Goal: Information Seeking & Learning: Learn about a topic

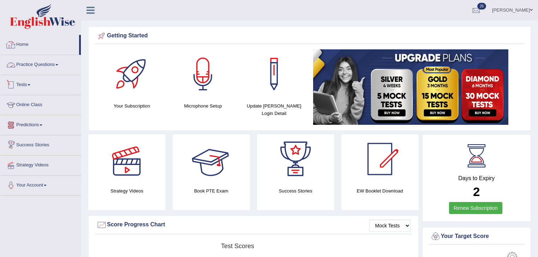
click at [31, 68] on link "Practice Questions" at bounding box center [40, 64] width 80 height 18
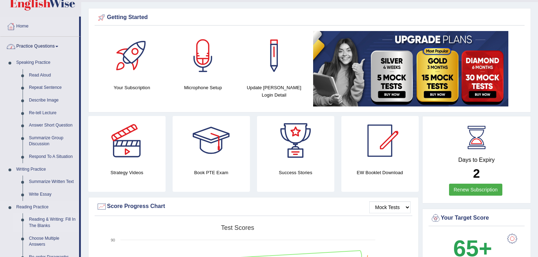
scroll to position [28, 0]
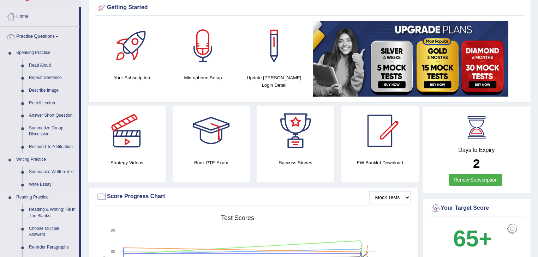
click at [58, 212] on link "Reading & Writing: Fill In The Blanks" at bounding box center [52, 213] width 53 height 19
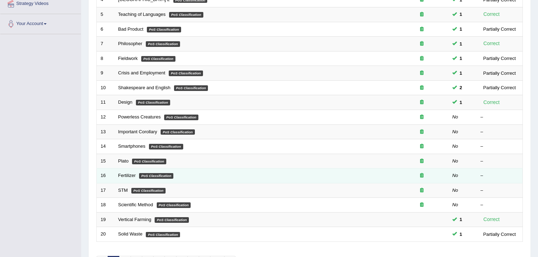
scroll to position [208, 0]
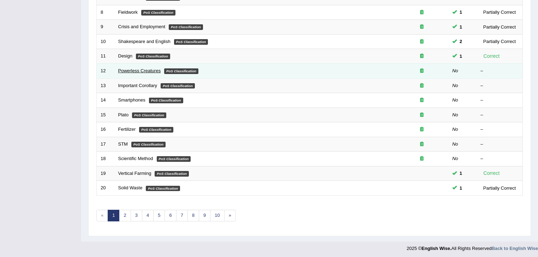
click at [130, 70] on link "Powerless Creatures" at bounding box center [139, 70] width 43 height 5
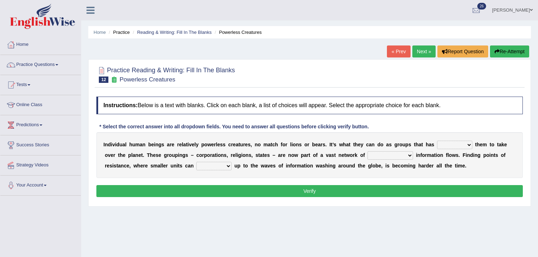
click at [450, 141] on select "enabled contended embodied conjured" at bounding box center [454, 145] width 35 height 8
click at [449, 126] on div "Instructions: Below is a text with blanks. Click on each blank, a list of choic…" at bounding box center [310, 148] width 430 height 110
click at [452, 141] on select "enabled contended embodied conjured" at bounding box center [454, 145] width 35 height 8
select select "enabled"
click at [437, 141] on select "enabled contended embodied conjured" at bounding box center [454, 145] width 35 height 8
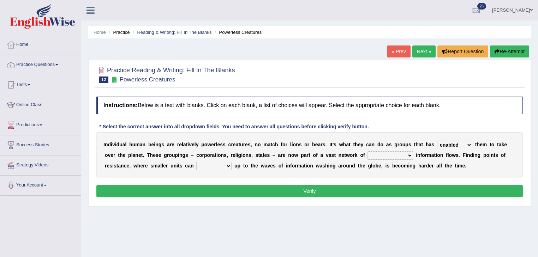
click at [464, 141] on select "enabled contended embodied conjured" at bounding box center [454, 145] width 35 height 8
select select
click at [437, 141] on select "enabled contended embodied conjured" at bounding box center [454, 145] width 35 height 8
click at [384, 154] on select "interconnected overlapping fastened exploited" at bounding box center [390, 155] width 46 height 8
select select "interconnected"
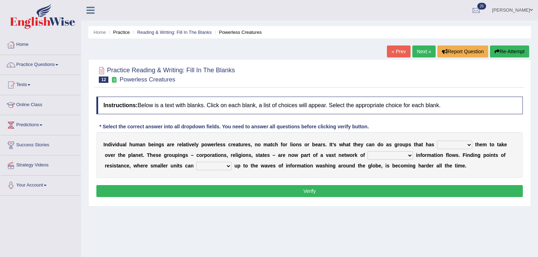
click at [367, 151] on select "interconnected overlapping fastened exploited" at bounding box center [390, 155] width 46 height 8
click at [397, 158] on select "interconnected overlapping fastened exploited" at bounding box center [390, 155] width 46 height 8
click at [367, 151] on select "interconnected overlapping fastened exploited" at bounding box center [390, 155] width 46 height 8
click at [221, 166] on select "stand raise hail pump" at bounding box center [213, 166] width 35 height 8
click at [196, 162] on select "stand raise hail pump" at bounding box center [213, 166] width 35 height 8
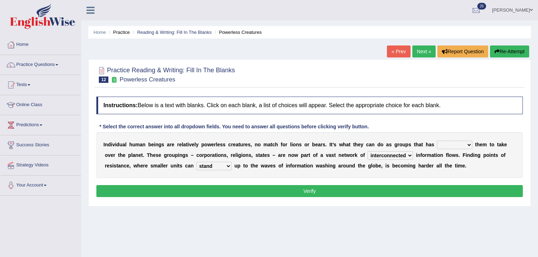
click at [217, 165] on select "stand raise hail pump" at bounding box center [213, 166] width 35 height 8
click at [219, 167] on select "stand raise hail pump" at bounding box center [213, 166] width 35 height 8
click at [224, 162] on select "stand raise hail pump" at bounding box center [213, 166] width 35 height 8
select select "raise"
click at [196, 162] on select "stand raise hail pump" at bounding box center [213, 166] width 35 height 8
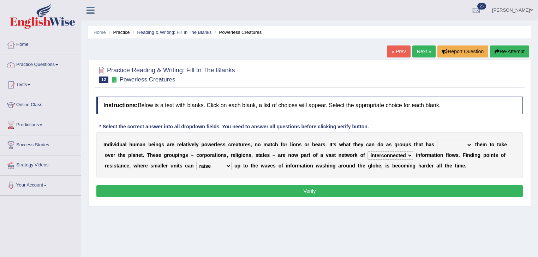
click at [233, 201] on div "Instructions: Below is a text with blanks. Click on each blank, a list of choic…" at bounding box center [310, 148] width 430 height 110
click at [239, 195] on button "Verify" at bounding box center [309, 191] width 426 height 12
click at [449, 148] on select "enabled contended embodied conjured" at bounding box center [454, 145] width 35 height 8
select select "enabled"
click at [437, 141] on select "enabled contended embodied conjured" at bounding box center [454, 145] width 35 height 8
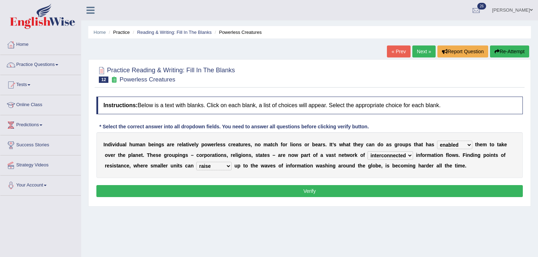
click at [460, 148] on select "enabled contended embodied conjured" at bounding box center [454, 145] width 35 height 8
click at [437, 141] on select "enabled contended embodied conjured" at bounding box center [454, 145] width 35 height 8
click at [453, 189] on button "Verify" at bounding box center [309, 191] width 426 height 12
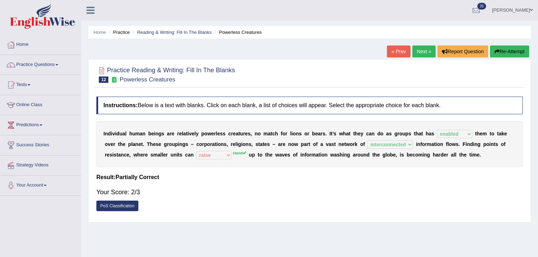
drag, startPoint x: 289, startPoint y: 178, endPoint x: 289, endPoint y: 168, distance: 9.9
click at [97, 28] on ul "Home Practice Reading & Writing: Fill In The Blanks Powerless Creatures" at bounding box center [309, 32] width 443 height 12
click at [98, 34] on link "Home" at bounding box center [100, 32] width 12 height 5
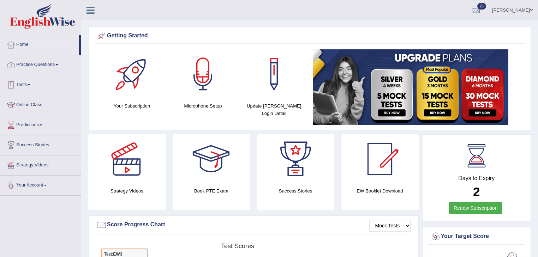
click at [31, 68] on link "Practice Questions" at bounding box center [40, 64] width 80 height 18
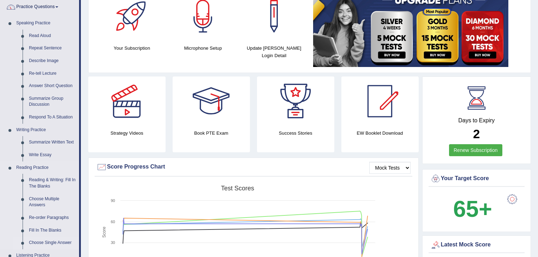
scroll to position [141, 0]
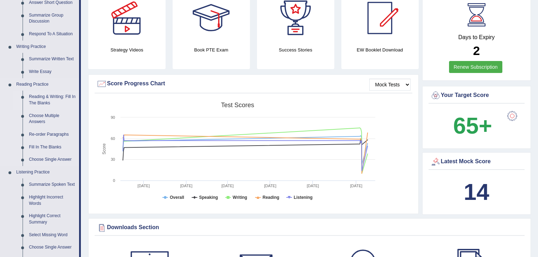
click at [52, 95] on link "Reading & Writing: Fill In The Blanks" at bounding box center [52, 100] width 53 height 19
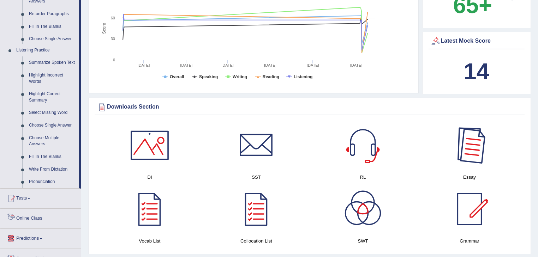
scroll to position [513, 0]
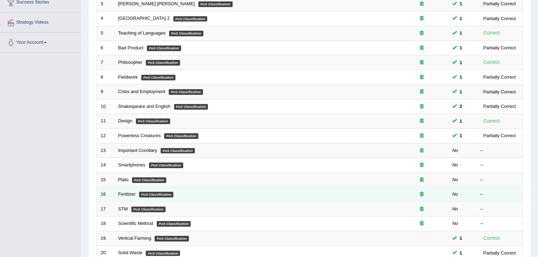
scroll to position [208, 0]
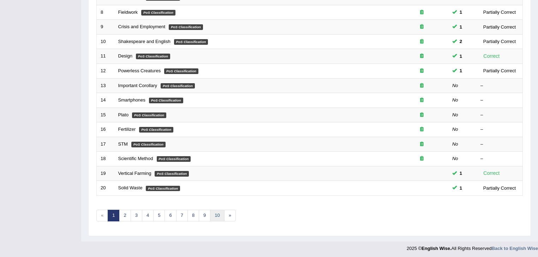
click at [215, 217] on link "10" at bounding box center [217, 216] width 14 height 12
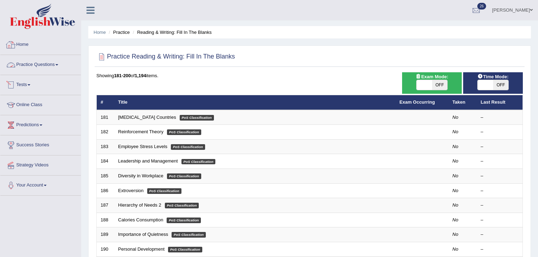
click at [39, 62] on link "Practice Questions" at bounding box center [40, 64] width 80 height 18
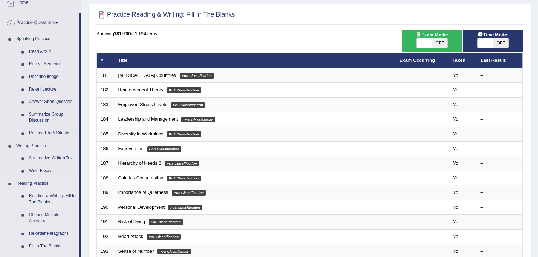
scroll to position [85, 0]
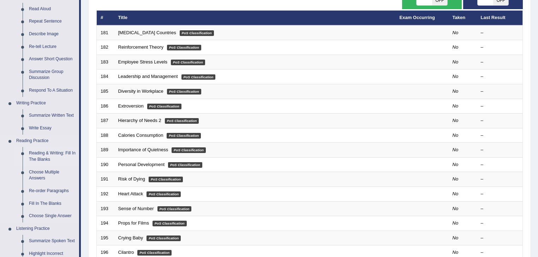
click at [47, 154] on link "Reading & Writing: Fill In The Blanks" at bounding box center [52, 156] width 53 height 19
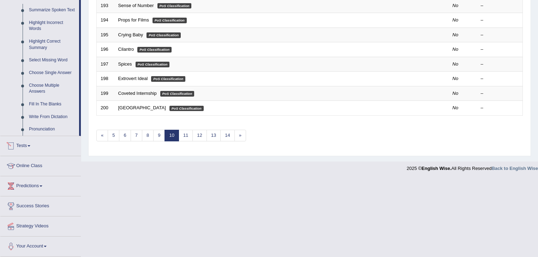
scroll to position [282, 0]
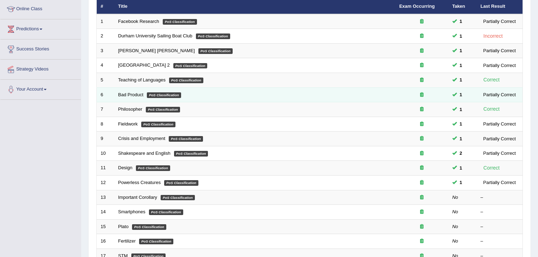
scroll to position [198, 0]
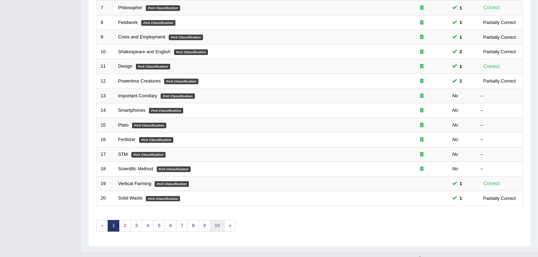
click at [216, 220] on link "10" at bounding box center [217, 226] width 14 height 12
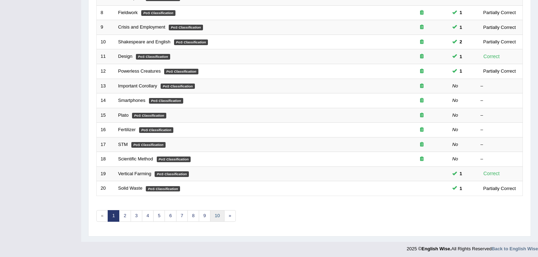
scroll to position [208, 0]
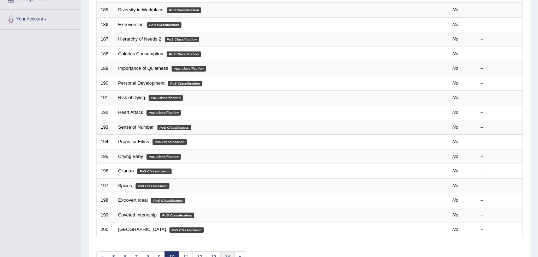
click at [224, 252] on link "14" at bounding box center [227, 258] width 14 height 12
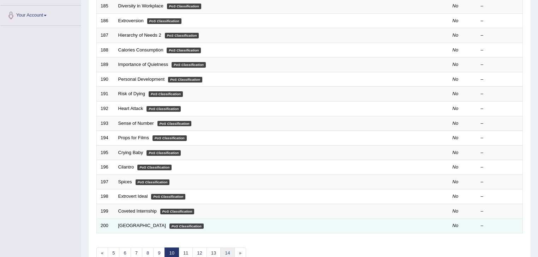
scroll to position [208, 0]
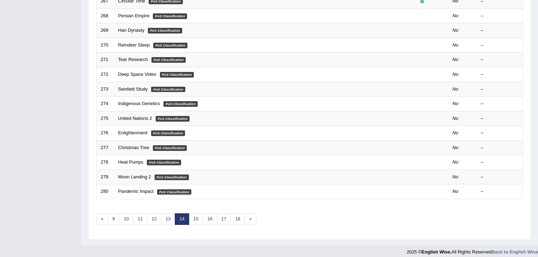
scroll to position [208, 0]
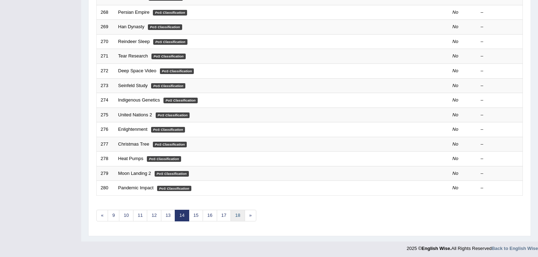
click at [237, 212] on link "18" at bounding box center [237, 216] width 14 height 12
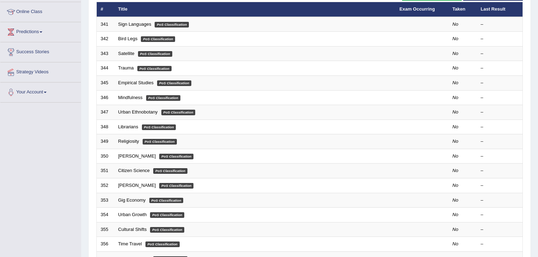
scroll to position [208, 0]
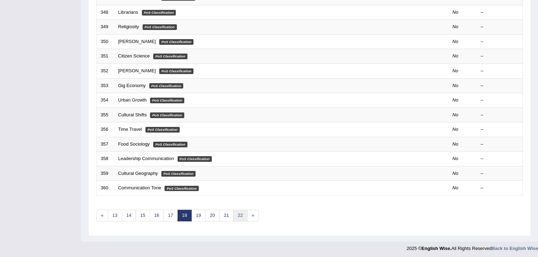
click at [244, 214] on link "22" at bounding box center [240, 216] width 14 height 12
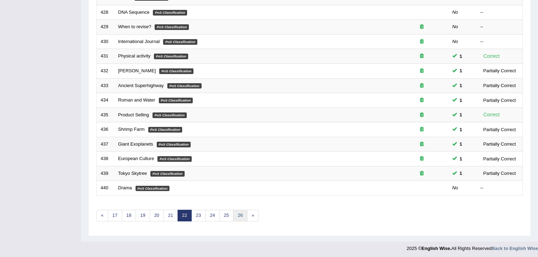
click at [242, 213] on link "26" at bounding box center [240, 216] width 14 height 12
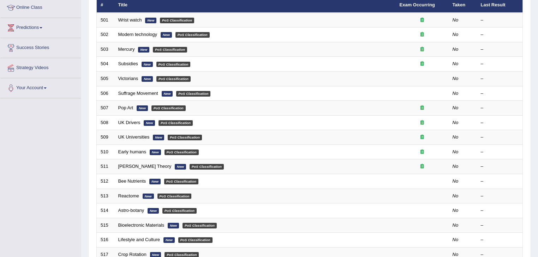
scroll to position [208, 0]
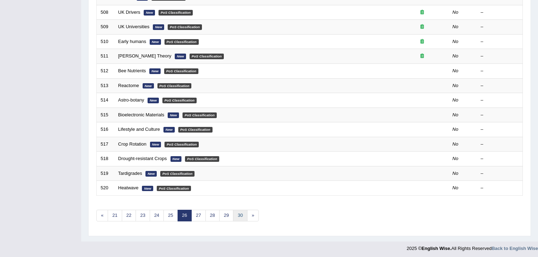
click at [244, 211] on link "30" at bounding box center [240, 216] width 14 height 12
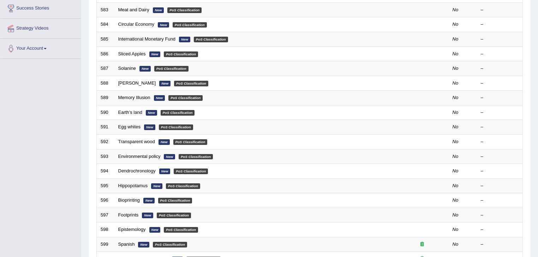
scroll to position [208, 0]
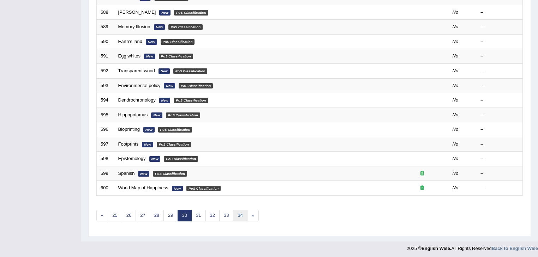
click at [243, 211] on link "34" at bounding box center [240, 216] width 14 height 12
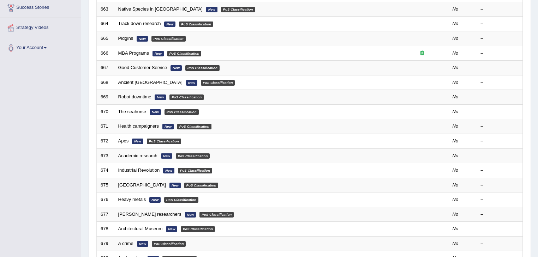
scroll to position [198, 0]
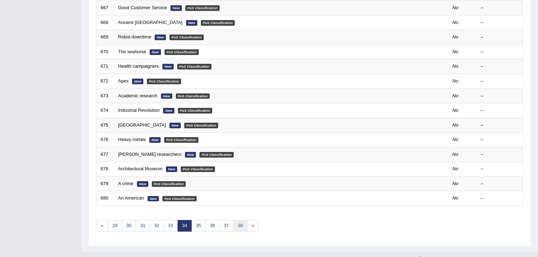
click at [243, 222] on link "38" at bounding box center [240, 226] width 14 height 12
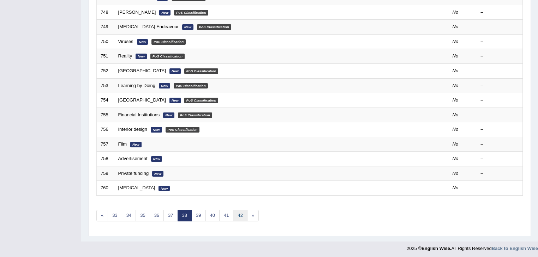
click at [242, 214] on link "42" at bounding box center [240, 216] width 14 height 12
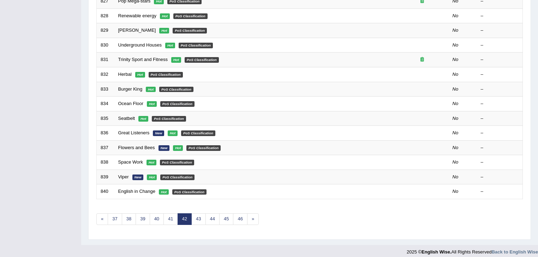
scroll to position [208, 0]
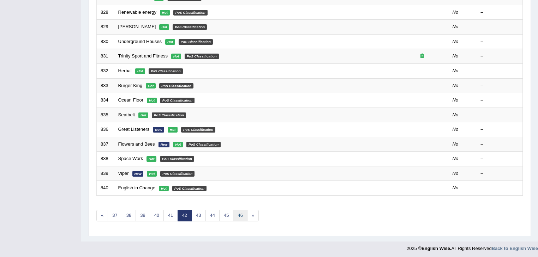
click at [244, 214] on link "46" at bounding box center [240, 216] width 14 height 12
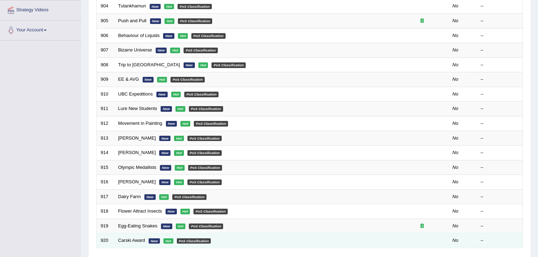
scroll to position [208, 0]
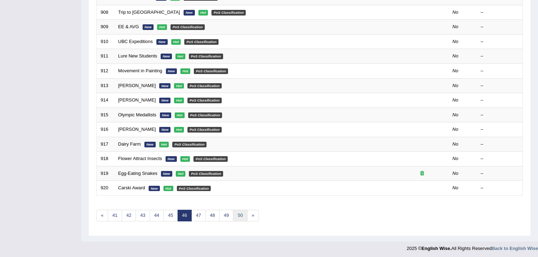
click at [239, 214] on link "50" at bounding box center [240, 216] width 14 height 12
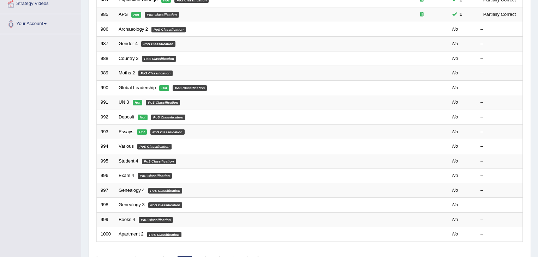
scroll to position [208, 0]
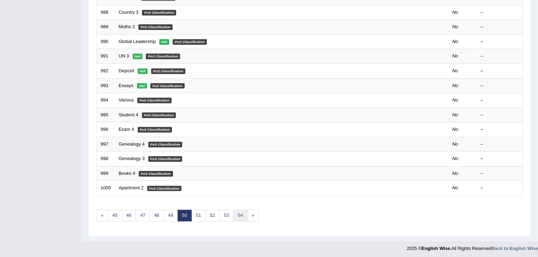
click at [245, 212] on link "54" at bounding box center [240, 216] width 14 height 12
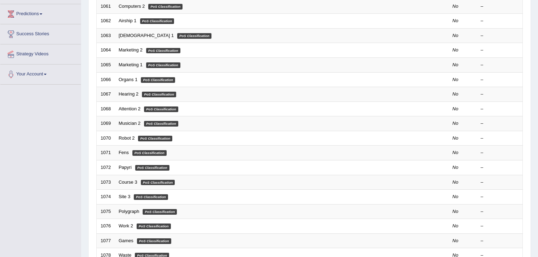
scroll to position [208, 0]
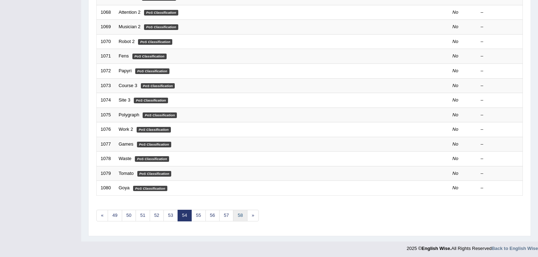
click at [234, 216] on link "58" at bounding box center [240, 216] width 14 height 12
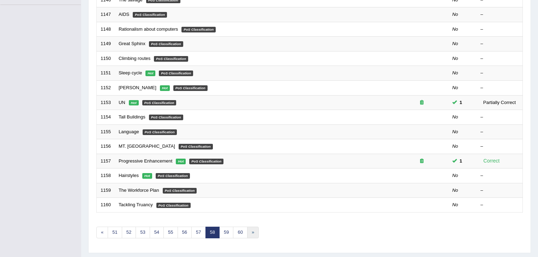
scroll to position [208, 0]
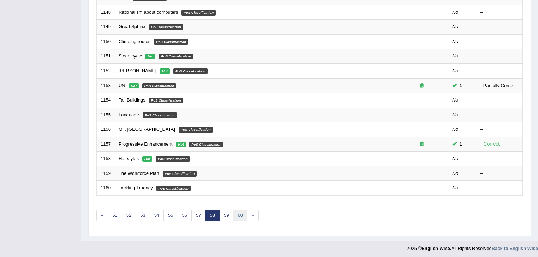
click at [241, 217] on link "60" at bounding box center [240, 216] width 14 height 12
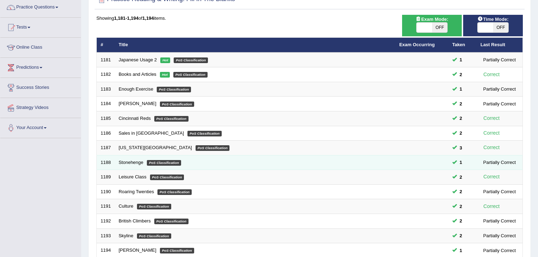
scroll to position [120, 0]
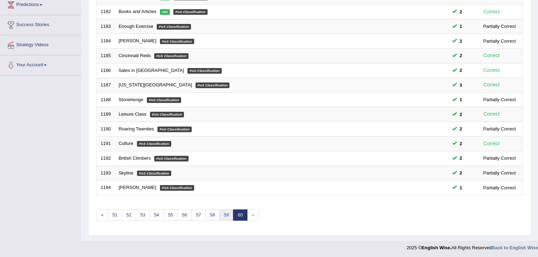
click at [225, 210] on link "59" at bounding box center [226, 216] width 14 height 12
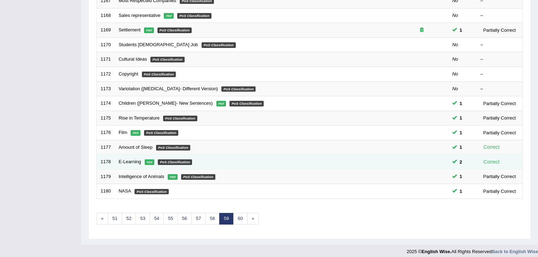
scroll to position [208, 0]
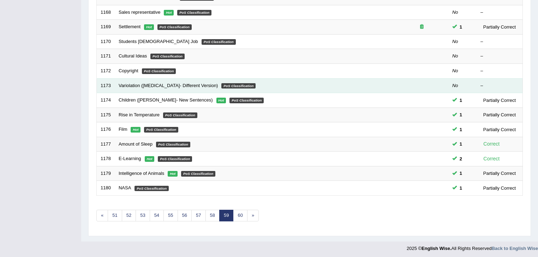
click at [186, 87] on td "Variolation ([MEDICAL_DATA]- Different Version) PoS Classification" at bounding box center [255, 85] width 281 height 15
click at [187, 86] on link "Variolation (Smallpox- Different Version)" at bounding box center [169, 85] width 100 height 5
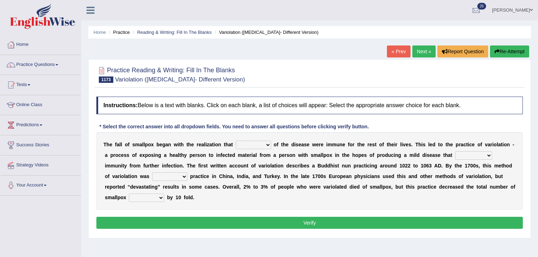
click at [247, 146] on select "survivors people victims patients" at bounding box center [253, 145] width 35 height 8
click at [138, 152] on b at bounding box center [138, 155] width 3 height 6
click at [249, 147] on select "survivors people victims patients" at bounding box center [253, 145] width 35 height 8
select select "survivors"
click at [236, 141] on select "survivors people victims patients" at bounding box center [253, 145] width 35 height 8
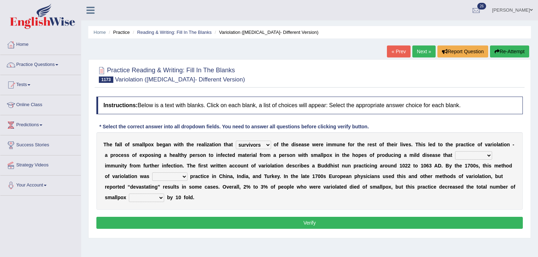
click at [354, 152] on b "h" at bounding box center [353, 155] width 3 height 6
click at [469, 155] on select "contributed provided gave transferred" at bounding box center [473, 155] width 37 height 8
select select "provided"
click at [455, 151] on select "contributed provided gave transferred" at bounding box center [473, 155] width 37 height 8
click at [467, 151] on select "contributed provided gave transferred" at bounding box center [473, 155] width 37 height 8
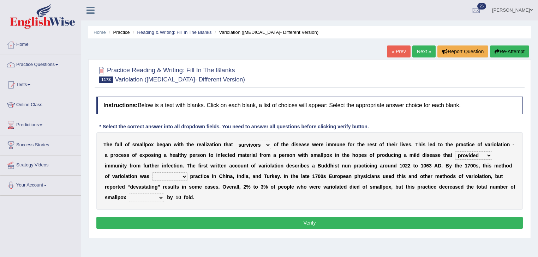
click at [345, 160] on div "T h e f a l l o f s m a l l p o x b e g a n w i t h t h e r e a l i z a t i o n…" at bounding box center [309, 171] width 426 height 78
click at [182, 178] on select "same common usual frequent" at bounding box center [169, 177] width 35 height 8
click at [239, 176] on b "n" at bounding box center [239, 177] width 3 height 6
drag, startPoint x: 191, startPoint y: 183, endPoint x: 186, endPoint y: 178, distance: 6.8
click at [191, 183] on div "T h e f a l l o f s m a l l p o x b e g a n w i t h t h e r e a l i z a t i o n…" at bounding box center [309, 171] width 426 height 78
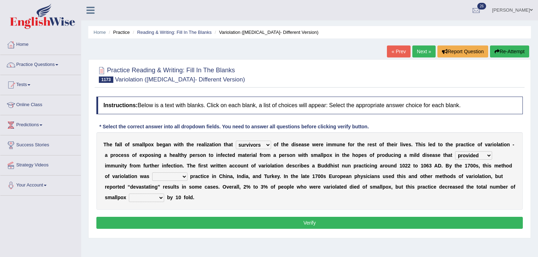
click at [185, 176] on select "same common usual frequent" at bounding box center [169, 177] width 35 height 8
select select "common"
click at [152, 173] on select "same common usual frequent" at bounding box center [169, 177] width 35 height 8
click at [156, 195] on select "fatalities patients diseases victims" at bounding box center [146, 198] width 35 height 8
click at [353, 196] on div "T h e f a l l o f s m a l l p o x b e g a n w i t h t h e r e a l i z a t i o n…" at bounding box center [309, 171] width 426 height 78
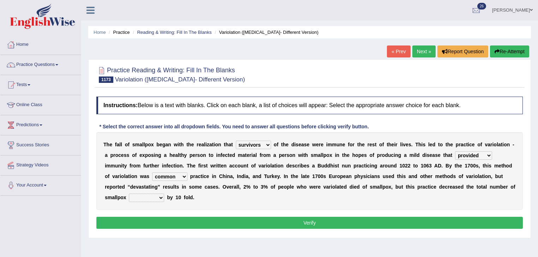
click at [154, 197] on select "fatalities patients diseases victims" at bounding box center [146, 198] width 35 height 8
click at [249, 200] on div "T h e f a l l o f s m a l l p o x b e g a n w i t h t h e r e a l i z a t i o n…" at bounding box center [309, 171] width 426 height 78
click at [161, 199] on select "fatalities patients diseases victims" at bounding box center [146, 198] width 35 height 8
click at [199, 200] on div "T h e f a l l o f s m a l l p o x b e g a n w i t h t h e r e a l i z a t i o n…" at bounding box center [309, 171] width 426 height 78
drag, startPoint x: 138, startPoint y: 186, endPoint x: 182, endPoint y: 187, distance: 43.4
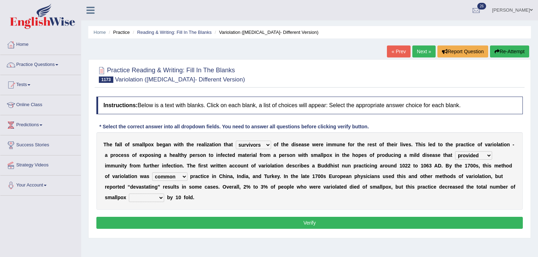
click at [209, 188] on div "T h e f a l l o f s m a l l p o x b e g a n w i t h t h e r e a l i z a t i o n…" at bounding box center [309, 171] width 426 height 78
click at [149, 199] on select "fatalities patients diseases victims" at bounding box center [146, 198] width 35 height 8
click at [129, 194] on select "fatalities patients diseases victims" at bounding box center [146, 198] width 35 height 8
click at [147, 198] on select "fatalities patients diseases victims" at bounding box center [146, 198] width 35 height 8
click at [129, 194] on select "fatalities patients diseases victims" at bounding box center [146, 198] width 35 height 8
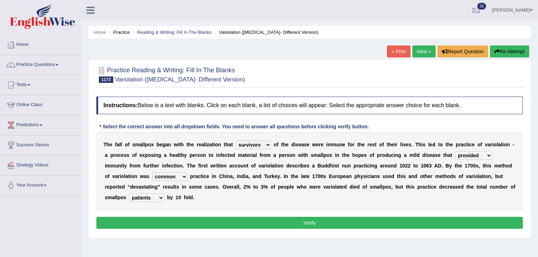
click at [156, 196] on select "fatalities patients diseases victims" at bounding box center [146, 198] width 35 height 8
select select "victims"
click at [129, 194] on select "fatalities patients diseases victims" at bounding box center [146, 198] width 35 height 8
click at [149, 223] on button "Verify" at bounding box center [309, 223] width 426 height 12
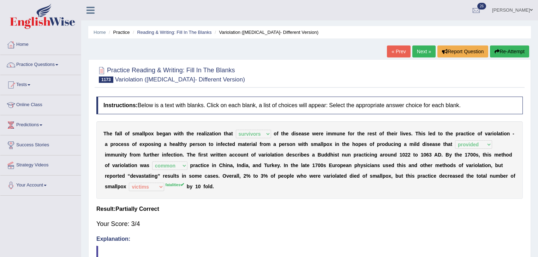
click at [412, 56] on link "Next »" at bounding box center [423, 52] width 23 height 12
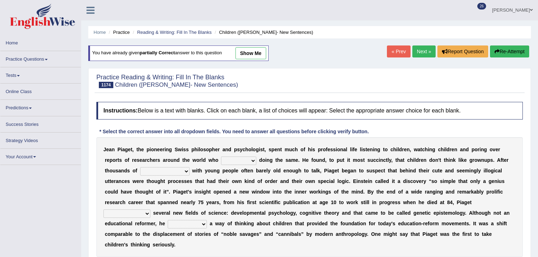
click at [396, 55] on link "« Prev" at bounding box center [398, 52] width 23 height 12
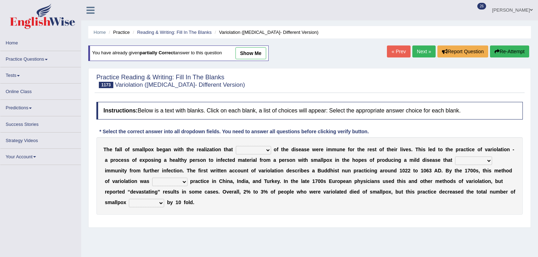
click at [393, 52] on link "« Prev" at bounding box center [398, 52] width 23 height 12
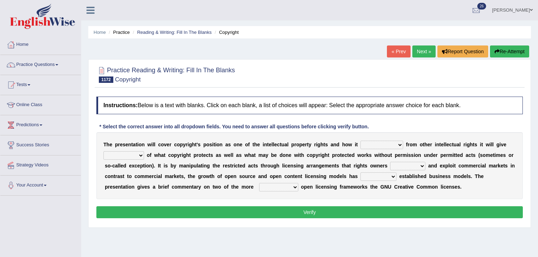
drag, startPoint x: 128, startPoint y: 134, endPoint x: 263, endPoint y: 142, distance: 134.3
click at [263, 141] on div "T h e p r e s e n t a t i o n w i l l c o v e r c o p y r i g h t ' s p o s i t…" at bounding box center [309, 165] width 426 height 67
click at [375, 148] on select "differs similar similarity different encompasses" at bounding box center [381, 145] width 43 height 8
select select "differs"
click at [360, 141] on select "differs similar similarity different encompasses" at bounding box center [381, 145] width 43 height 8
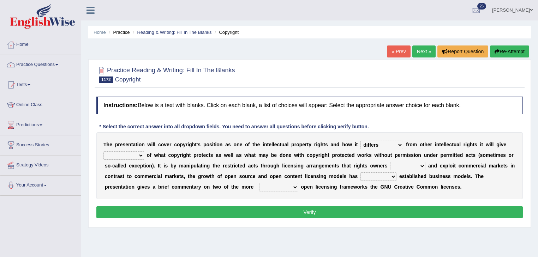
click at [128, 151] on select "a conclusion a summation the answer an overview an objective" at bounding box center [123, 155] width 41 height 8
click at [103, 151] on select "a conclusion a summation the answer an overview an objective" at bounding box center [123, 155] width 41 height 8
click at [126, 155] on select "a conclusion a summation the answer an overview an objective" at bounding box center [123, 155] width 41 height 8
click at [103, 151] on select "a conclusion a summation the answer an overview an objective" at bounding box center [123, 155] width 41 height 8
click at [120, 151] on select "a conclusion a summation the answer an overview an objective" at bounding box center [123, 155] width 41 height 8
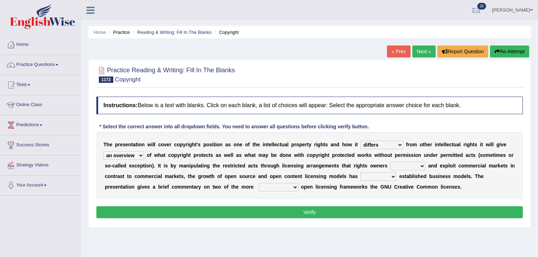
click at [103, 151] on select "a conclusion a summation the answer an overview an objective" at bounding box center [123, 155] width 41 height 8
drag, startPoint x: 127, startPoint y: 155, endPoint x: 130, endPoint y: 158, distance: 4.5
click at [127, 154] on select "a conclusion a summation the answer an overview an objective" at bounding box center [123, 155] width 41 height 8
select select "the answer"
click at [103, 151] on select "a conclusion a summation the answer an overview an objective" at bounding box center [123, 155] width 41 height 8
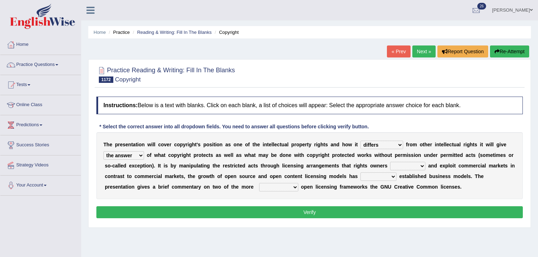
click at [412, 166] on select "determine establish confirm prove verify" at bounding box center [407, 166] width 35 height 8
click at [309, 170] on div "T h e p r e s e n t a t i o n w i l l c o v e r c o p y r i g h t ' s p o s i t…" at bounding box center [309, 165] width 426 height 67
click at [395, 164] on select "determine establish confirm prove verify" at bounding box center [407, 166] width 35 height 8
click at [414, 155] on b "i" at bounding box center [414, 155] width 1 height 6
click at [408, 160] on div "T h e p r e s e n t a t i o n w i l l c o v e r c o p y r i g h t ' s p o s i t…" at bounding box center [309, 165] width 426 height 67
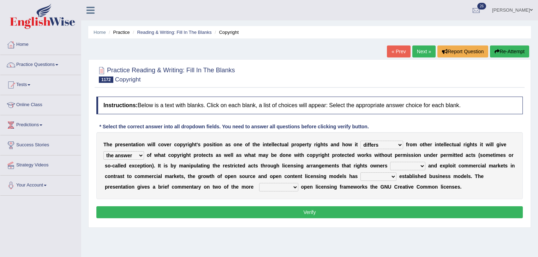
click at [405, 164] on select "determine establish confirm prove verify" at bounding box center [407, 166] width 35 height 8
click at [390, 162] on select "determine establish confirm prove verify" at bounding box center [407, 166] width 35 height 8
click at [420, 170] on div "T h e p r e s e n t a t i o n w i l l c o v e r c o p y r i g h t ' s p o s i t…" at bounding box center [309, 165] width 426 height 67
click at [421, 167] on select "determine establish confirm prove verify" at bounding box center [407, 166] width 35 height 8
click at [390, 162] on select "determine establish confirm prove verify" at bounding box center [407, 166] width 35 height 8
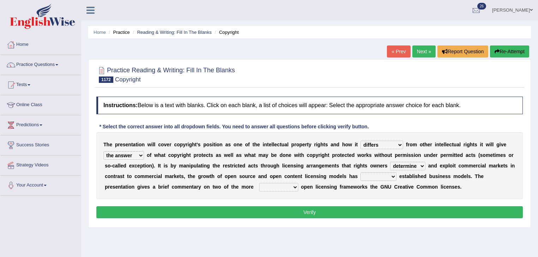
click at [409, 167] on select "determine establish confirm prove verify" at bounding box center [407, 166] width 35 height 8
select select "establish"
click at [390, 162] on select "determine establish confirm prove verify" at bounding box center [407, 166] width 35 height 8
click at [370, 175] on select "challenged opposed supported objected" at bounding box center [378, 177] width 36 height 8
click at [402, 179] on div "T h e p r e s e n t a t i o n w i l l c o v e r c o p y r i g h t ' s p o s i t…" at bounding box center [309, 165] width 426 height 67
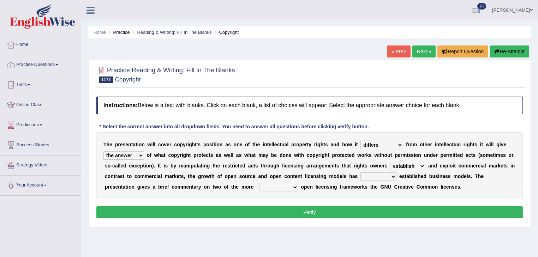
click at [400, 184] on b "e" at bounding box center [401, 187] width 3 height 6
click at [364, 183] on div "T h e p r e s e n t a t i o n w i l l c o v e r c o p y r i g h t ' s p o s i t…" at bounding box center [309, 165] width 426 height 67
click at [384, 174] on select "challenged opposed supported objected" at bounding box center [378, 177] width 36 height 8
select select "supported"
click at [360, 173] on select "challenged opposed supported objected" at bounding box center [378, 177] width 36 height 8
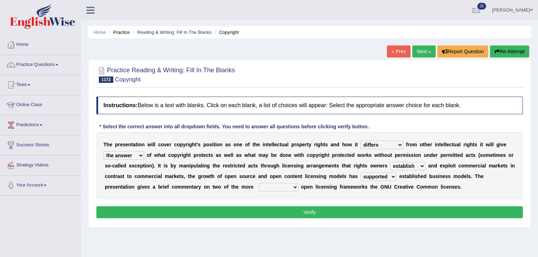
click at [367, 173] on select "challenged opposed supported objected" at bounding box center [378, 177] width 36 height 8
drag, startPoint x: 332, startPoint y: 185, endPoint x: 324, endPoint y: 184, distance: 8.1
click at [365, 185] on b "s" at bounding box center [366, 187] width 3 height 6
click at [256, 193] on div "T h e p r e s e n t a t i o n w i l l c o v e r c o p y r i g h t ' s p o s i t…" at bounding box center [309, 165] width 426 height 67
click at [259, 189] on select "insignificant prominent trivial main major" at bounding box center [278, 187] width 39 height 8
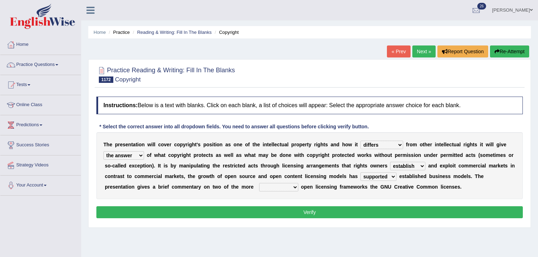
select select "major"
click at [259, 183] on select "insignificant prominent trivial main major" at bounding box center [278, 187] width 39 height 8
drag, startPoint x: 272, startPoint y: 209, endPoint x: 272, endPoint y: 214, distance: 4.9
click at [272, 214] on button "Verify" at bounding box center [309, 212] width 426 height 12
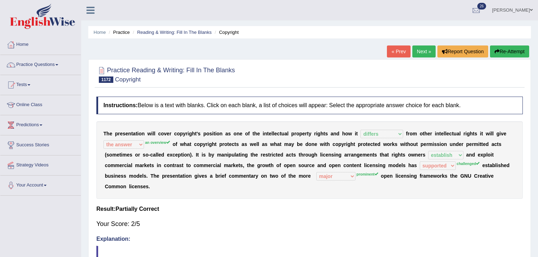
drag, startPoint x: 272, startPoint y: 214, endPoint x: 231, endPoint y: 144, distance: 80.8
click at [181, 149] on div "T h e p r e s e n t a t i o n w i l l c o v e r c o p y r i g h t ' s p o s i t…" at bounding box center [309, 160] width 426 height 78
click at [174, 148] on div "T h e p r e s e n t a t i o n w i l l c o v e r c o p y r i g h t ' s p o s i t…" at bounding box center [309, 160] width 426 height 78
drag, startPoint x: 160, startPoint y: 148, endPoint x: 157, endPoint y: 150, distance: 4.1
click at [157, 150] on div "T h e p r e s e n t a t i o n w i l l c o v e r c o p y r i g h t ' s p o s i t…" at bounding box center [309, 160] width 426 height 78
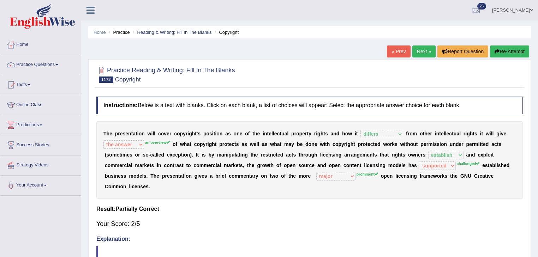
click at [116, 150] on div "T h e p r e s e n t a t i o n w i l l c o v e r c o p y r i g h t ' s p o s i t…" at bounding box center [309, 160] width 426 height 78
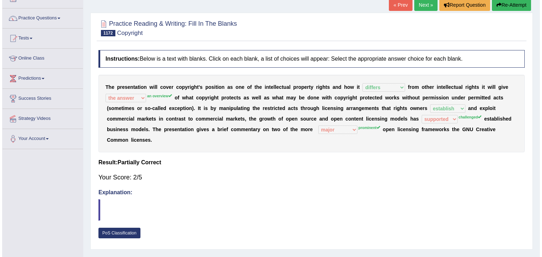
scroll to position [113, 0]
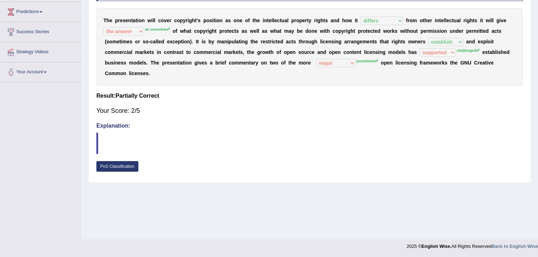
click at [106, 166] on link "PoS Classification" at bounding box center [117, 166] width 42 height 11
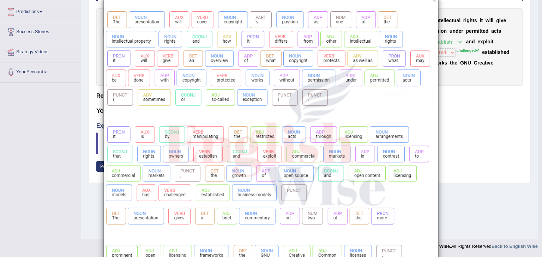
scroll to position [35, 0]
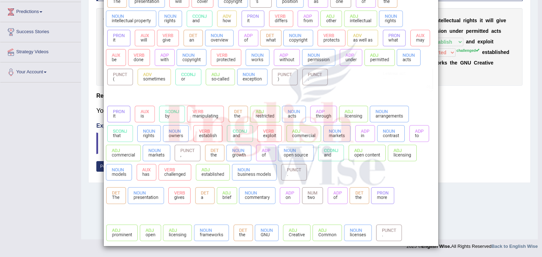
drag, startPoint x: 492, startPoint y: 92, endPoint x: 493, endPoint y: 88, distance: 4.6
click at [493, 88] on div "×" at bounding box center [271, 110] width 542 height 271
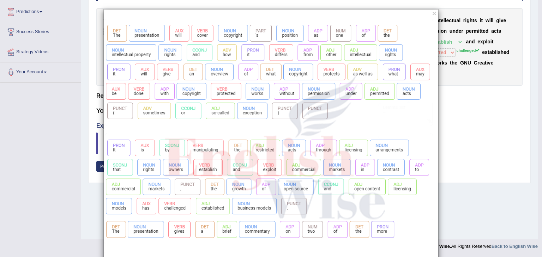
scroll to position [0, 0]
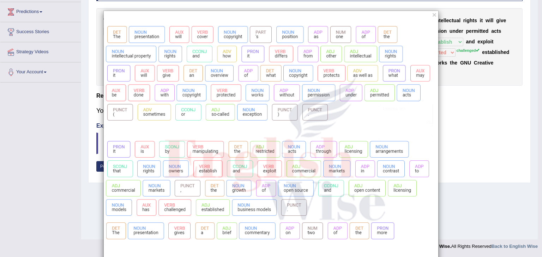
drag, startPoint x: 486, startPoint y: 92, endPoint x: 476, endPoint y: 74, distance: 20.5
click at [486, 93] on div "×" at bounding box center [271, 146] width 542 height 271
click at [432, 16] on button "×" at bounding box center [434, 14] width 4 height 7
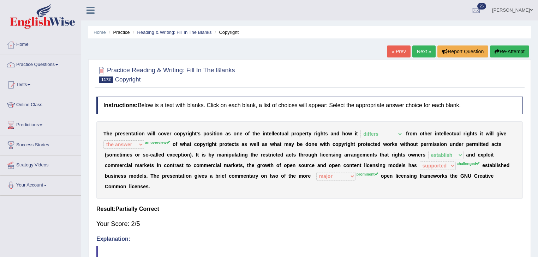
click at [492, 52] on button "Re-Attempt" at bounding box center [509, 52] width 39 height 12
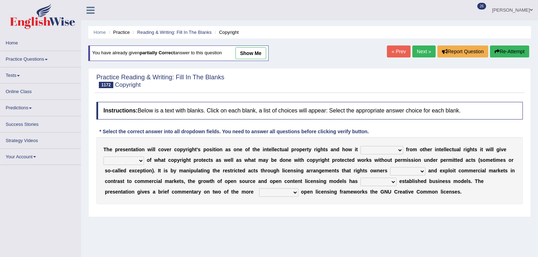
click at [406, 54] on link "« Prev" at bounding box center [398, 52] width 23 height 12
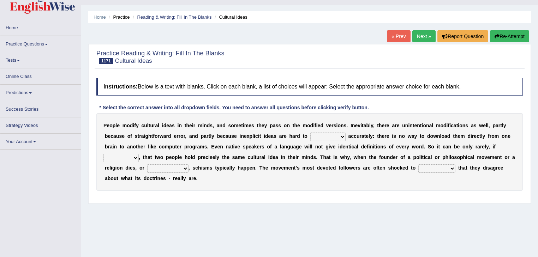
scroll to position [28, 0]
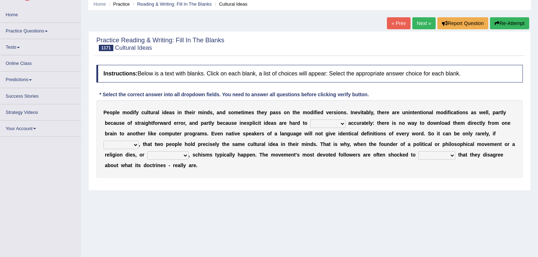
click at [320, 127] on select "convey contact control conclude" at bounding box center [327, 124] width 35 height 8
drag, startPoint x: 269, startPoint y: 87, endPoint x: 265, endPoint y: 85, distance: 4.4
click at [269, 87] on div "Instructions: Below is a text with blanks. Click on each blank, a list of choic…" at bounding box center [310, 124] width 430 height 126
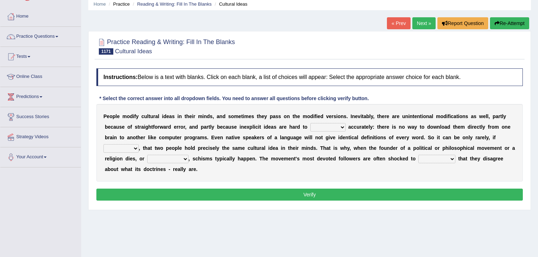
click at [328, 127] on select "convey contact control conclude" at bounding box center [327, 127] width 35 height 8
select select "convey"
click at [310, 123] on select "convey contact control conclude" at bounding box center [327, 127] width 35 height 8
click at [329, 127] on select "convey contact control conclude" at bounding box center [327, 127] width 35 height 8
click at [310, 123] on select "convey contact control conclude" at bounding box center [327, 127] width 35 height 8
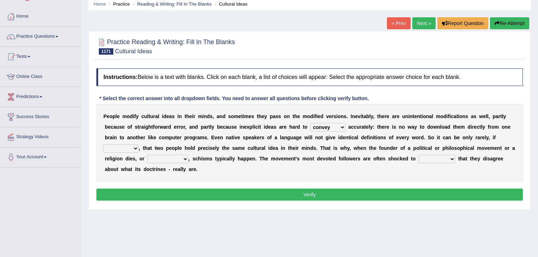
click at [130, 147] on select "ever often true only" at bounding box center [120, 148] width 35 height 8
click at [103, 144] on select "ever often true only" at bounding box center [120, 148] width 35 height 8
click at [126, 148] on select "ever often true only" at bounding box center [120, 148] width 35 height 8
select select "only"
click at [103, 144] on select "ever often true only" at bounding box center [120, 148] width 35 height 8
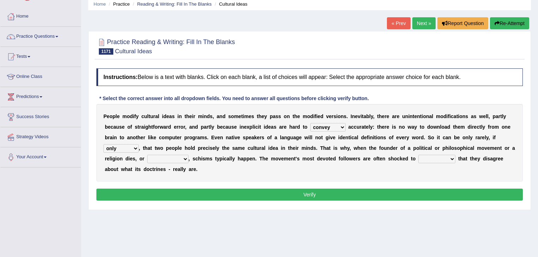
click at [135, 149] on select "ever often true only" at bounding box center [120, 148] width 35 height 8
click at [191, 133] on div "P e o p l e m o d i f y c u l t u r a l i d e a s i n t h e i r m i n d s , a n…" at bounding box center [309, 143] width 426 height 78
click at [166, 160] on select "even before perhaps after even though although" at bounding box center [167, 159] width 41 height 8
click at [147, 155] on select "even before perhaps after even though although" at bounding box center [167, 159] width 41 height 8
click at [172, 167] on b at bounding box center [171, 170] width 3 height 6
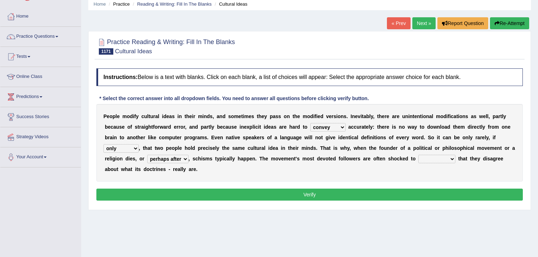
click at [173, 156] on select "even before perhaps after even though although" at bounding box center [167, 159] width 41 height 8
select select "although"
click at [147, 155] on select "even before perhaps after even though although" at bounding box center [167, 159] width 41 height 8
click at [180, 163] on div "P e o p l e m o d i f y c u l t u r a l i d e a s i n t h e i r m i n d s , a n…" at bounding box center [309, 143] width 426 height 78
click at [182, 160] on select "even before perhaps after even though although" at bounding box center [167, 159] width 41 height 8
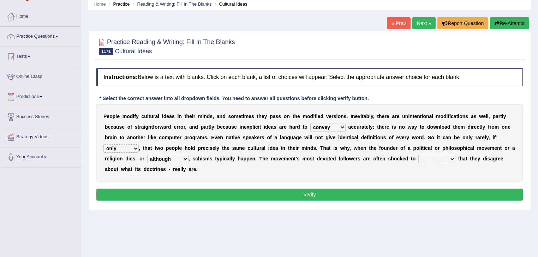
click at [147, 155] on select "even before perhaps after even though although" at bounding box center [167, 159] width 41 height 8
click at [182, 158] on select "even before perhaps after even though although" at bounding box center [167, 159] width 41 height 8
click at [298, 162] on div "P e o p l e m o d i f y c u l t u r a l i d e a s i n t h e i r m i n d s , a n…" at bounding box center [309, 143] width 426 height 78
click at [433, 159] on select "discover reveal know understand" at bounding box center [436, 159] width 37 height 8
click at [418, 155] on select "discover reveal know understand" at bounding box center [436, 159] width 37 height 8
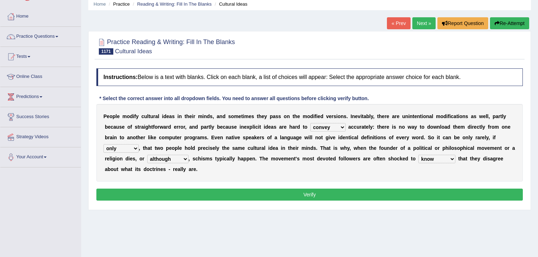
click at [439, 163] on div "P e o p l e m o d i f y c u l t u r a l i d e a s i n t h e i r m i n d s , a n…" at bounding box center [309, 143] width 426 height 78
click at [442, 158] on select "discover reveal know understand" at bounding box center [436, 159] width 37 height 8
select select "understand"
click at [418, 155] on select "discover reveal know understand" at bounding box center [436, 159] width 37 height 8
click at [443, 162] on select "discover reveal know understand" at bounding box center [436, 159] width 37 height 8
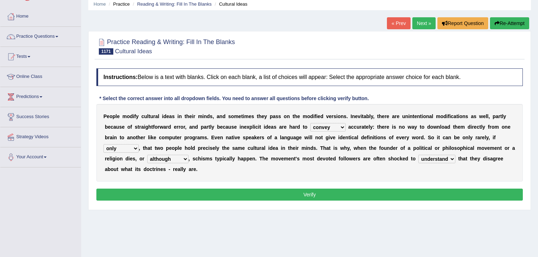
click at [418, 155] on select "discover reveal know understand" at bounding box center [436, 159] width 37 height 8
click at [420, 196] on button "Verify" at bounding box center [309, 195] width 426 height 12
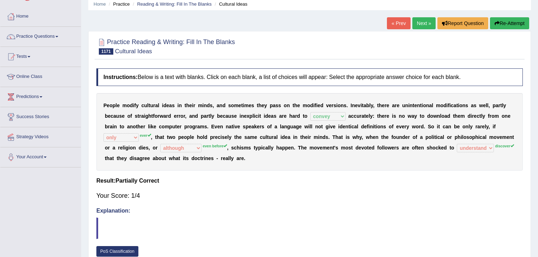
click at [396, 22] on link "« Prev" at bounding box center [398, 23] width 23 height 12
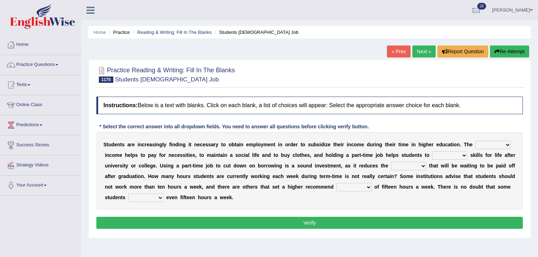
click at [487, 143] on select "plus other more super extra" at bounding box center [492, 145] width 35 height 8
click at [486, 129] on div "Instructions: Below is a text with blanks. Click on each blank, a list of choic…" at bounding box center [310, 164] width 430 height 142
click at [476, 152] on b "i" at bounding box center [476, 155] width 1 height 6
click at [475, 152] on div "S t u d e n t s a r e i n c r e a s i n g l y f i n d i n g i t n e c e s s a r…" at bounding box center [309, 171] width 426 height 78
click at [484, 144] on select "plus other more super extra" at bounding box center [492, 145] width 35 height 8
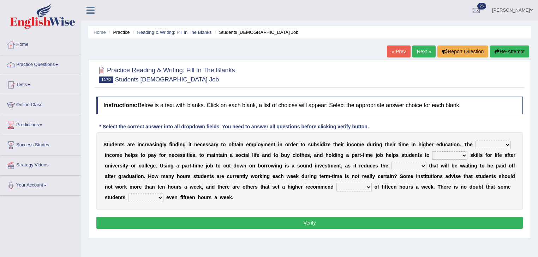
click at [181, 93] on div "Instructions: Below is a text with blanks. Click on each blank, a list of choic…" at bounding box center [310, 164] width 430 height 142
click at [480, 150] on div "S t u d e n t s a r e i n c r e a s i n g l y f i n d i n g i t n e c e s s a r…" at bounding box center [309, 171] width 426 height 78
click at [491, 144] on select "plus other more super extra" at bounding box center [492, 145] width 35 height 8
select select "more"
click at [475, 141] on select "plus other more super extra" at bounding box center [492, 145] width 35 height 8
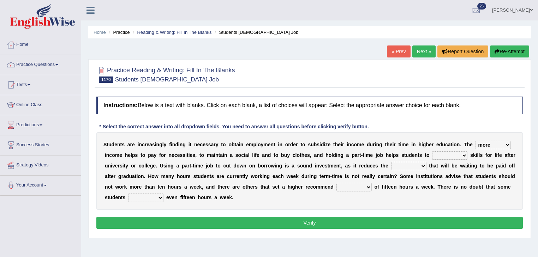
click at [494, 141] on select "plus other more super extra" at bounding box center [492, 145] width 35 height 8
drag, startPoint x: 429, startPoint y: 147, endPoint x: 438, endPoint y: 153, distance: 10.5
click at [430, 148] on div "S t u d e n t s a r e i n c r e a s i n g l y f i n d i n g i t n e c e s s a r…" at bounding box center [309, 171] width 426 height 78
click at [439, 155] on select "gain need reach make train" at bounding box center [449, 155] width 35 height 8
select select "gain"
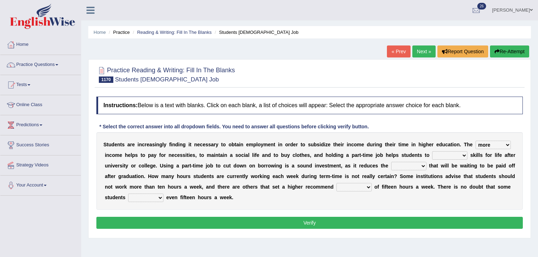
click at [432, 151] on select "gain need reach make train" at bounding box center [449, 155] width 35 height 8
click at [481, 149] on div "S t u d e n t s a r e i n c r e a s i n g l y f i n d i n g i t n e c e s s a r…" at bounding box center [309, 171] width 426 height 78
drag, startPoint x: 485, startPoint y: 143, endPoint x: 488, endPoint y: 146, distance: 4.5
click at [485, 143] on select "plus other more super extra" at bounding box center [492, 145] width 35 height 8
click at [475, 141] on select "plus other more super extra" at bounding box center [492, 145] width 35 height 8
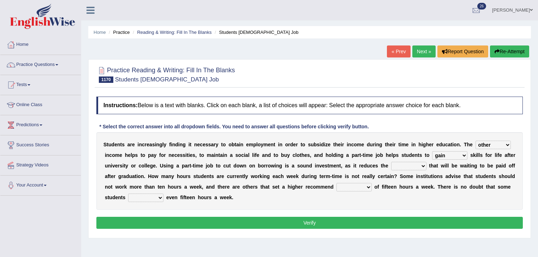
click at [492, 142] on select "plus other more super extra" at bounding box center [492, 145] width 35 height 8
select select "more"
click at [475, 141] on select "plus other more super extra" at bounding box center [492, 145] width 35 height 8
click at [497, 142] on select "plus other more super extra" at bounding box center [492, 145] width 35 height 8
click at [475, 141] on select "plus other more super extra" at bounding box center [492, 145] width 35 height 8
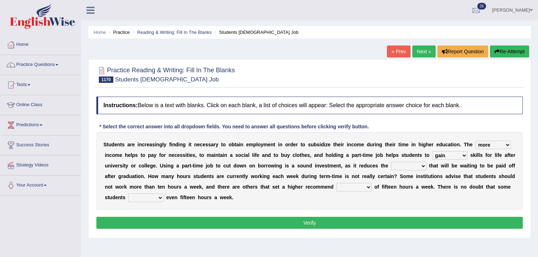
click at [398, 164] on select "debt bank surplus account money" at bounding box center [408, 166] width 35 height 8
click at [386, 121] on div "Instructions: Below is a text with blanks. Click on each blank, a list of choic…" at bounding box center [310, 164] width 430 height 142
click at [407, 164] on select "debt bank surplus account money" at bounding box center [408, 166] width 35 height 8
select select "debt"
click at [391, 162] on select "debt bank surplus account money" at bounding box center [408, 166] width 35 height 8
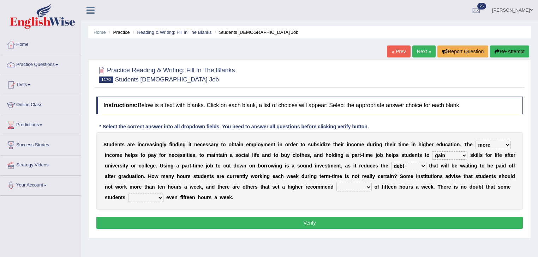
click at [356, 185] on select "boundary edge law limit border" at bounding box center [353, 187] width 35 height 8
click at [277, 194] on div "S t u d e n t s a r e i n c r e a s i n g l y f i n d i n g i t n e c e s s a r…" at bounding box center [309, 171] width 426 height 78
drag, startPoint x: 401, startPoint y: 178, endPoint x: 490, endPoint y: 192, distance: 90.5
click at [489, 193] on div "S t u d e n t s a r e i n c r e a s i n g l y f i n d i n g i t n e c e s s a r…" at bounding box center [309, 171] width 426 height 78
drag, startPoint x: 172, startPoint y: 184, endPoint x: 233, endPoint y: 185, distance: 60.7
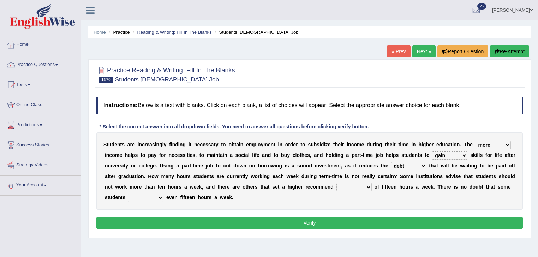
click at [197, 184] on div "S t u d e n t s a r e i n c r e a s i n g l y f i n d i n g i t n e c e s s a r…" at bounding box center [309, 171] width 426 height 78
click at [356, 188] on select "boundary edge law limit border" at bounding box center [353, 187] width 35 height 8
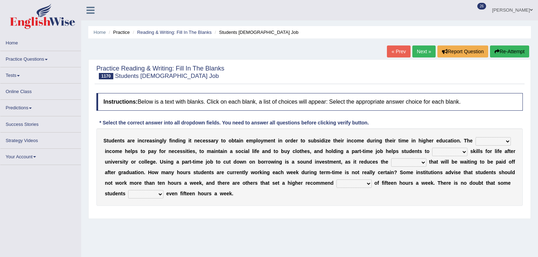
click at [474, 136] on div "S t u d e n t s a r e i n c r e a s i n g l y f i n d i n g i t n e c e s s a r…" at bounding box center [309, 167] width 426 height 78
click at [476, 140] on select "plus other more super extra" at bounding box center [492, 141] width 35 height 8
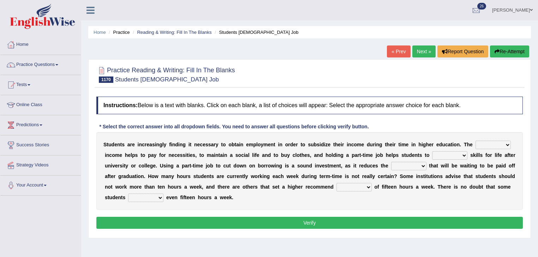
click at [362, 199] on div "S t u d e n t s a r e i n c r e a s i n g l y f i n d i n g i t n e c e s s a r…" at bounding box center [309, 171] width 426 height 78
click at [350, 189] on select "boundary edge law limit border" at bounding box center [353, 187] width 35 height 8
select select "limit"
click at [336, 183] on select "boundary edge law limit border" at bounding box center [353, 187] width 35 height 8
click at [155, 200] on select "exceed improve overdo raise increase" at bounding box center [145, 198] width 35 height 8
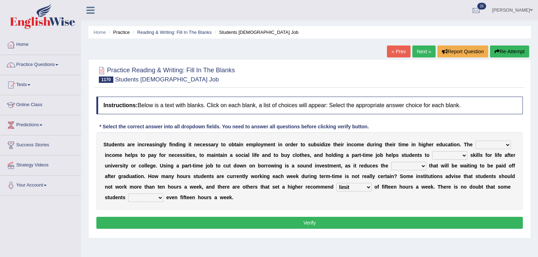
select select "exceed"
click at [128, 194] on select "exceed improve overdo raise increase" at bounding box center [145, 198] width 35 height 8
click at [158, 221] on button "Verify" at bounding box center [309, 223] width 426 height 12
click at [488, 145] on select "plus other more super extra" at bounding box center [492, 145] width 35 height 8
select select "more"
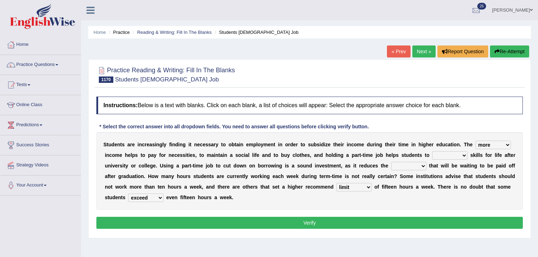
click at [475, 141] on select "plus other more super extra" at bounding box center [492, 145] width 35 height 8
click at [461, 222] on button "Verify" at bounding box center [309, 223] width 426 height 12
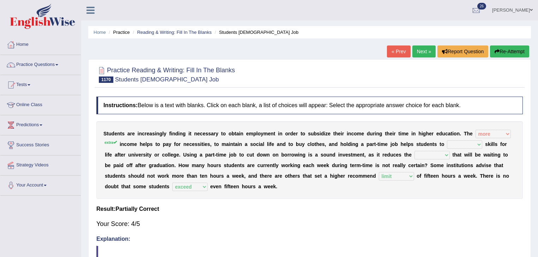
click at [424, 49] on link "Next »" at bounding box center [423, 52] width 23 height 12
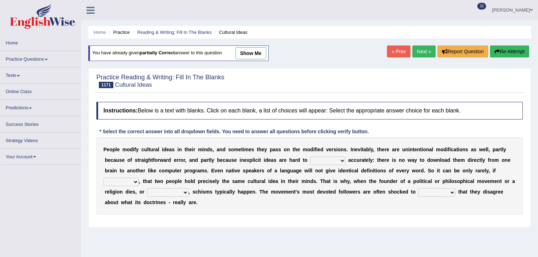
click at [404, 51] on link "« Prev" at bounding box center [398, 52] width 23 height 12
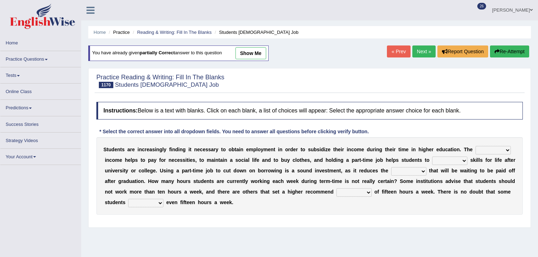
click at [403, 52] on link "« Prev" at bounding box center [398, 52] width 23 height 12
